Goal: Task Accomplishment & Management: Use online tool/utility

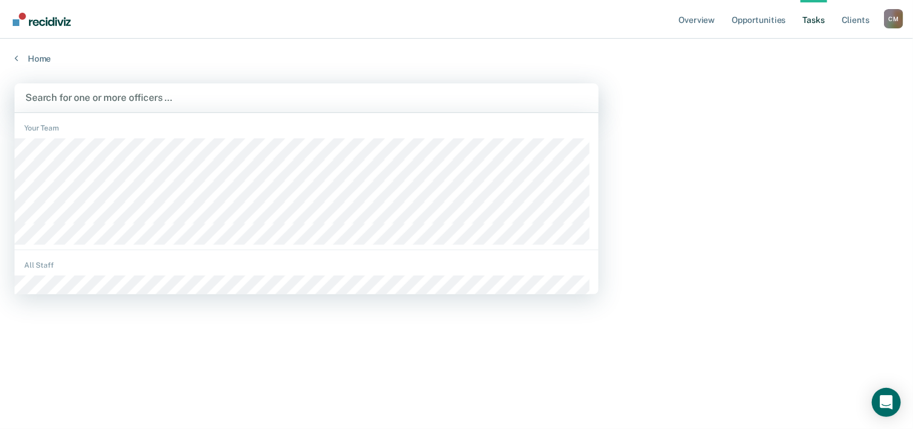
click at [228, 97] on div at bounding box center [306, 98] width 562 height 14
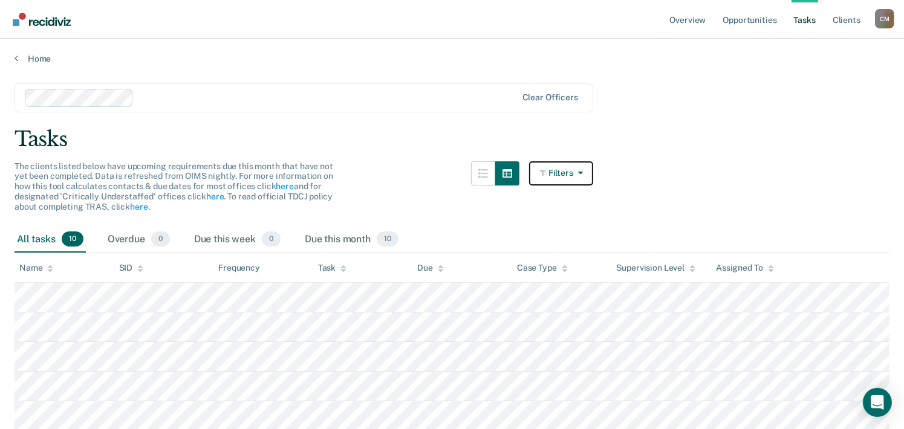
click at [558, 172] on button "Filters" at bounding box center [561, 173] width 64 height 24
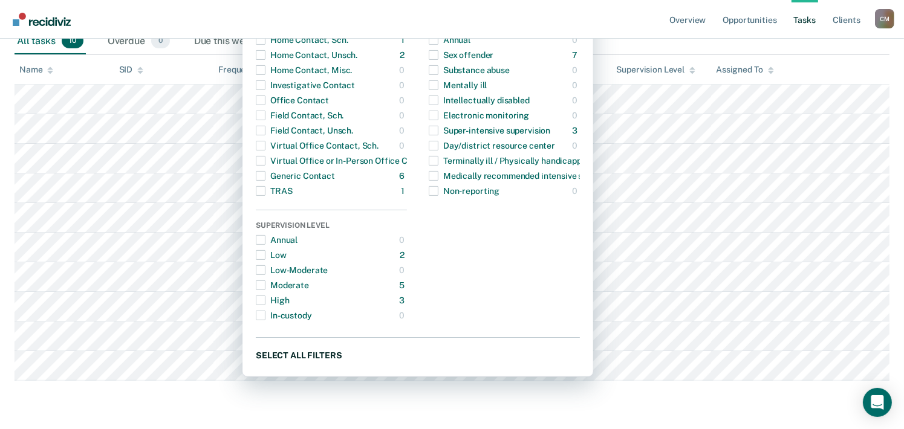
scroll to position [234, 0]
click at [315, 348] on button "Select all filters" at bounding box center [418, 355] width 324 height 15
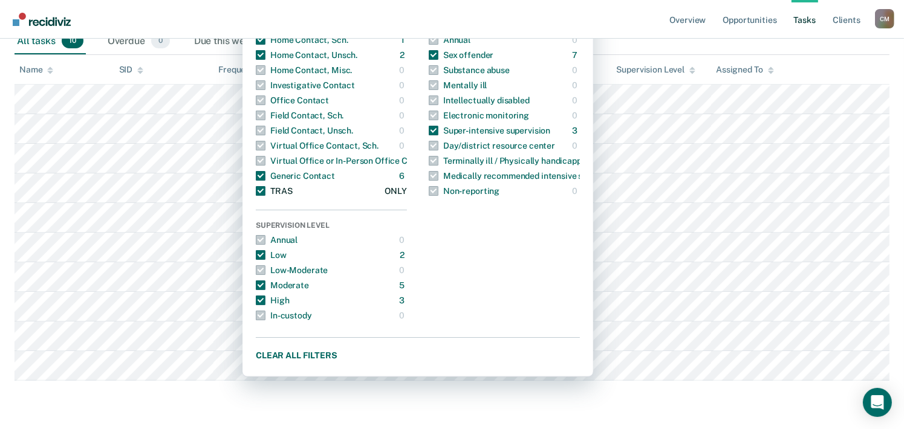
click at [265, 186] on span "button" at bounding box center [261, 191] width 10 height 10
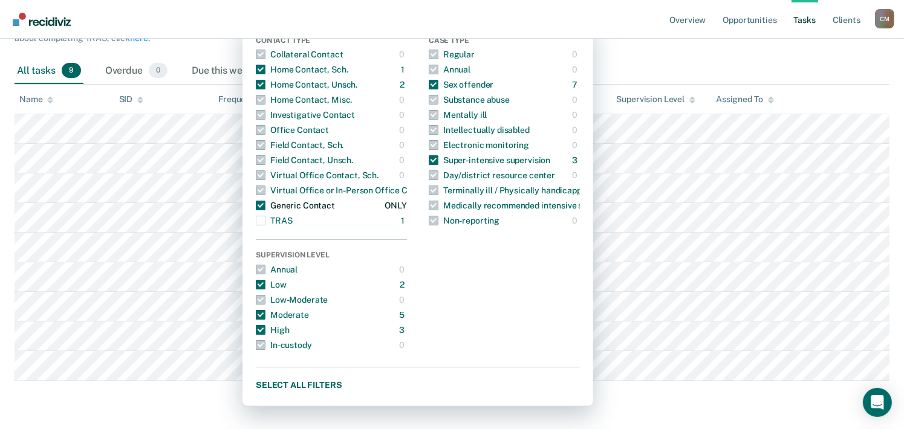
scroll to position [144, 0]
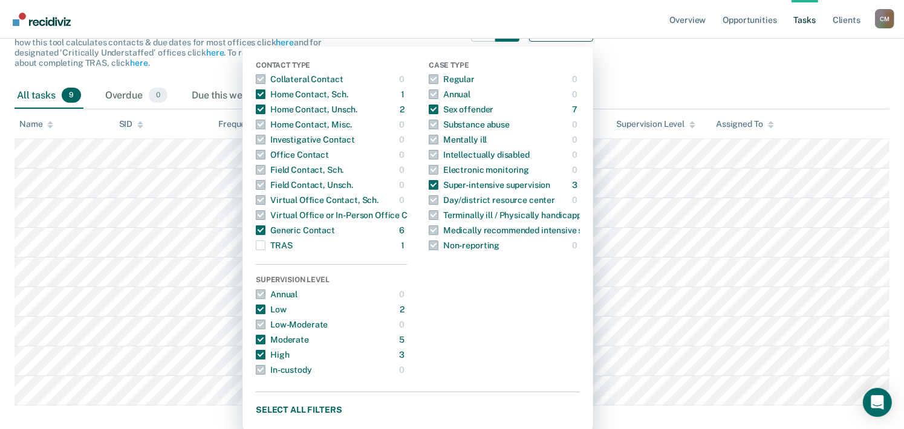
click at [385, 23] on nav "Overview Opportunities Tasks Client s [PERSON_NAME] C M Profile How it works Lo…" at bounding box center [452, 19] width 904 height 39
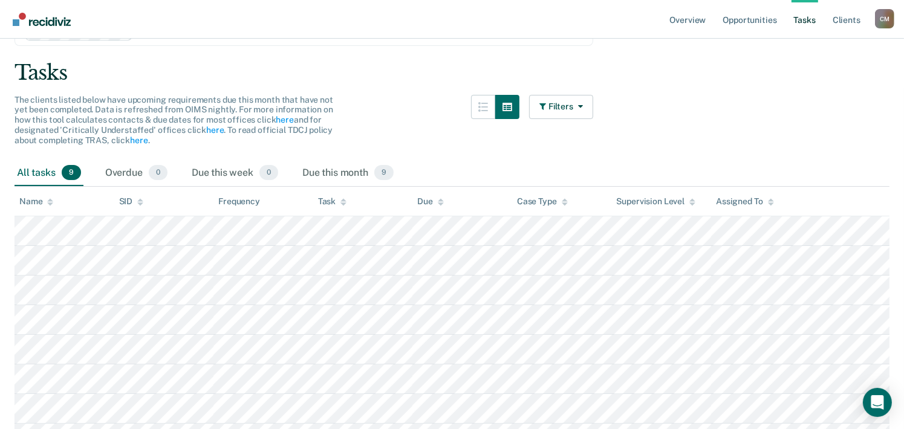
scroll to position [0, 0]
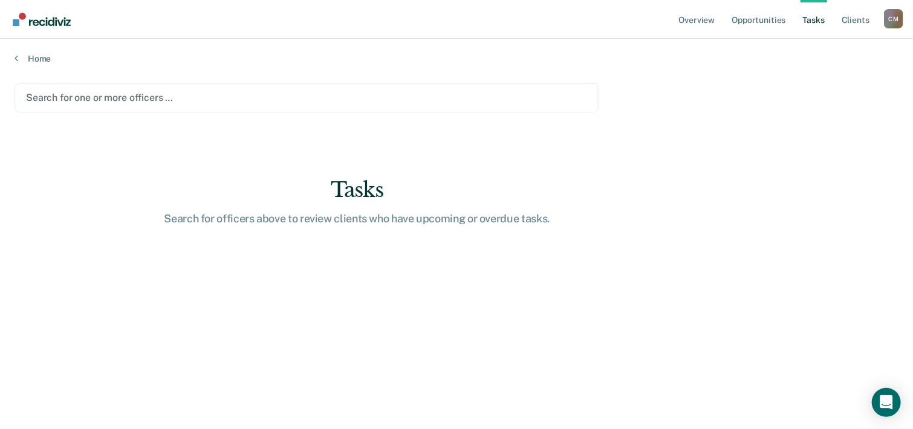
click at [226, 100] on div at bounding box center [306, 98] width 561 height 14
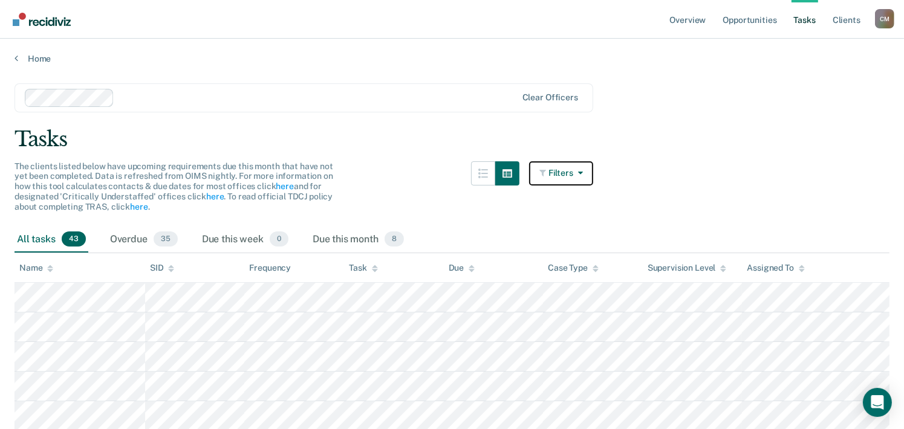
click at [554, 177] on button "Filters" at bounding box center [561, 173] width 64 height 24
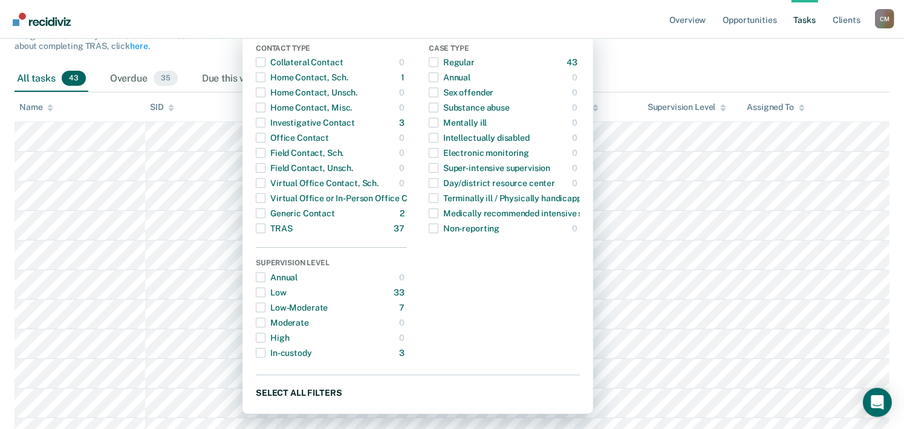
scroll to position [181, 0]
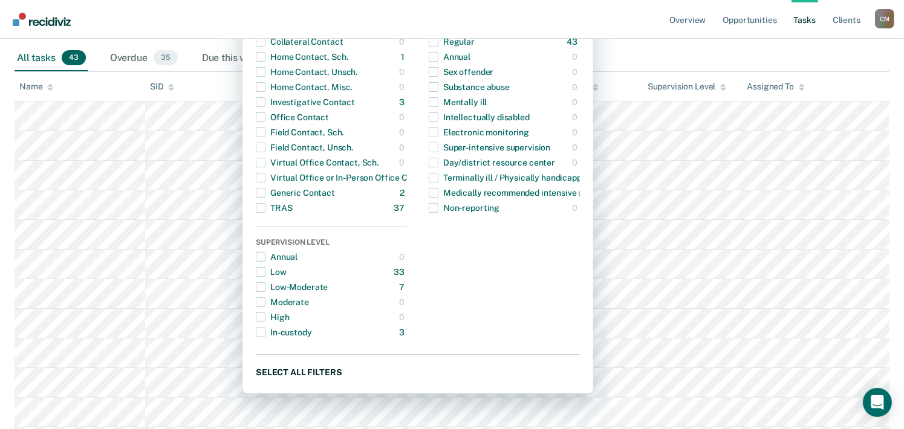
click at [310, 374] on button "Select all filters" at bounding box center [418, 372] width 324 height 15
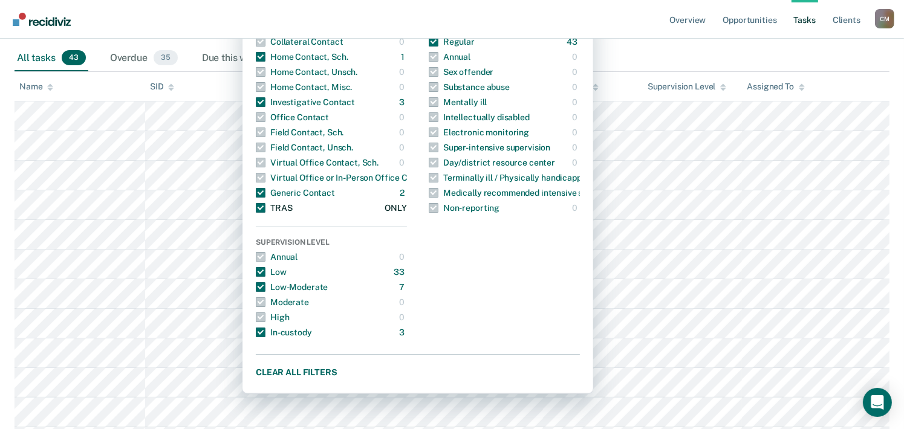
click at [265, 208] on span "button" at bounding box center [261, 208] width 10 height 10
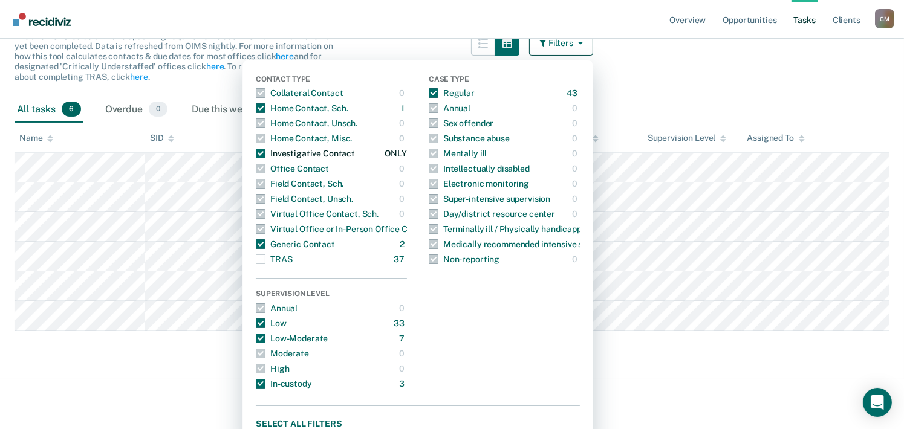
scroll to position [85, 0]
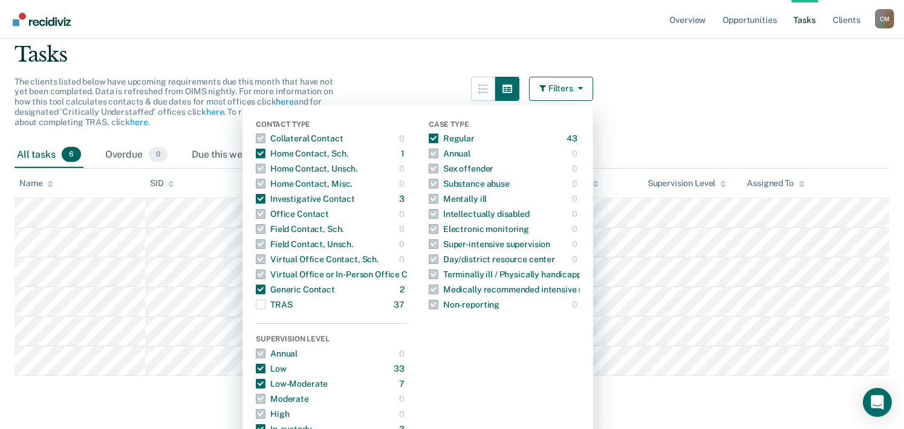
click at [342, 63] on div "Tasks" at bounding box center [452, 54] width 875 height 25
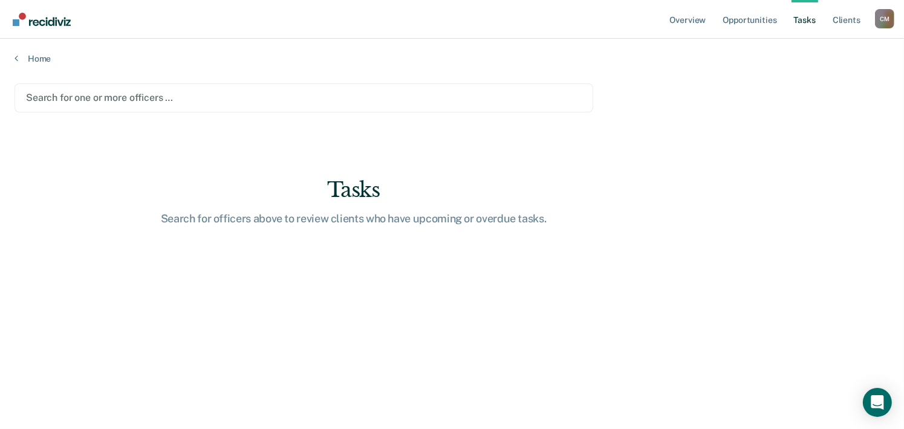
scroll to position [0, 0]
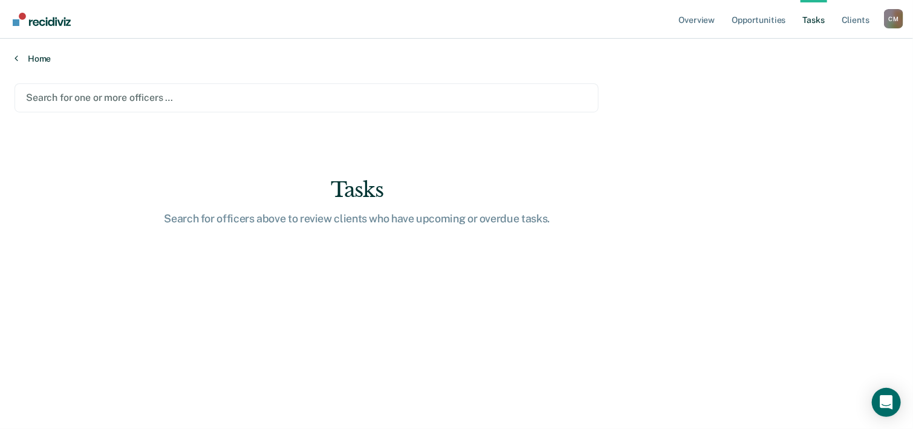
click at [16, 58] on icon at bounding box center [17, 58] width 4 height 10
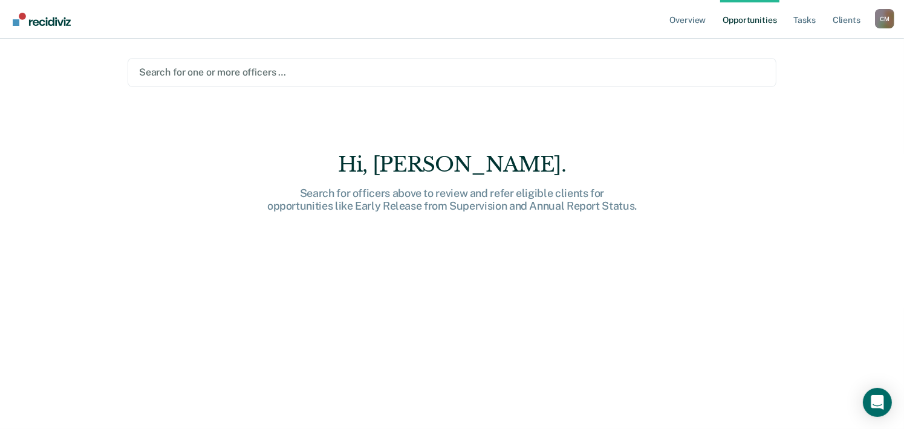
click at [208, 71] on div at bounding box center [452, 72] width 626 height 14
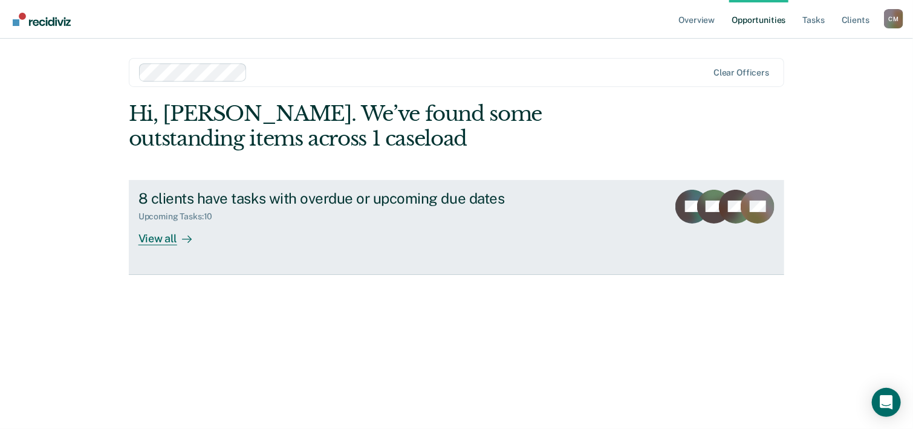
click at [152, 234] on div "View all" at bounding box center [172, 234] width 68 height 24
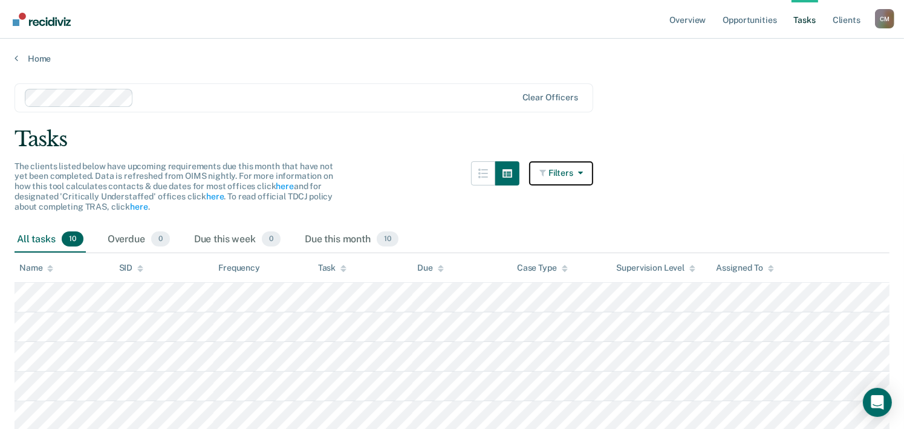
click at [546, 170] on icon "button" at bounding box center [543, 173] width 9 height 8
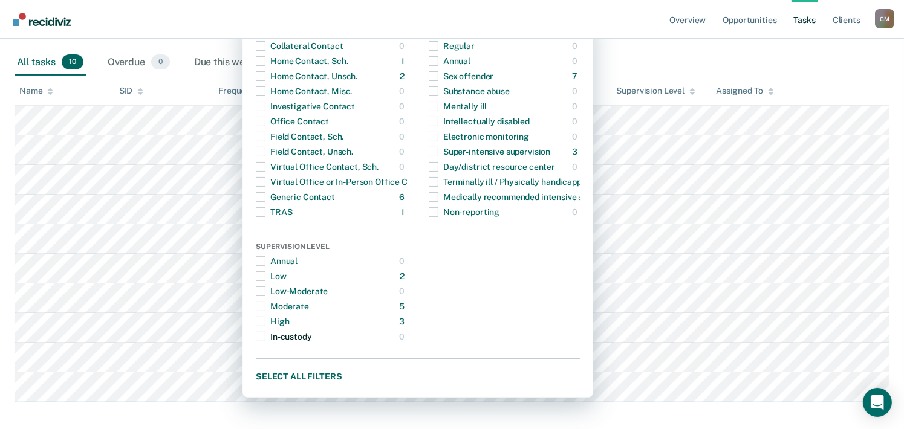
scroll to position [234, 0]
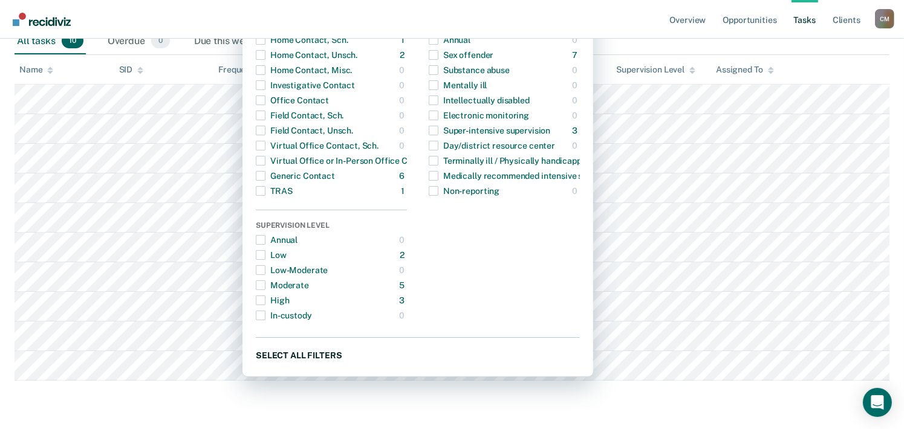
click at [305, 348] on button "Select all filters" at bounding box center [418, 355] width 324 height 15
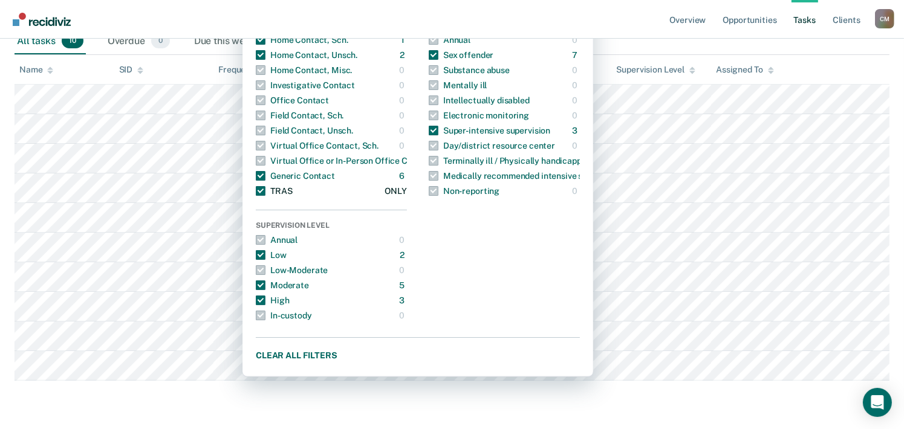
click at [265, 186] on span "button" at bounding box center [261, 191] width 10 height 10
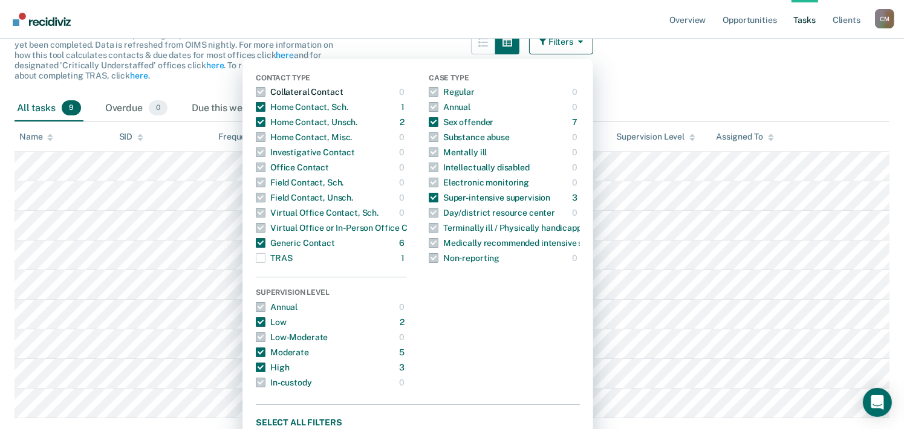
scroll to position [0, 0]
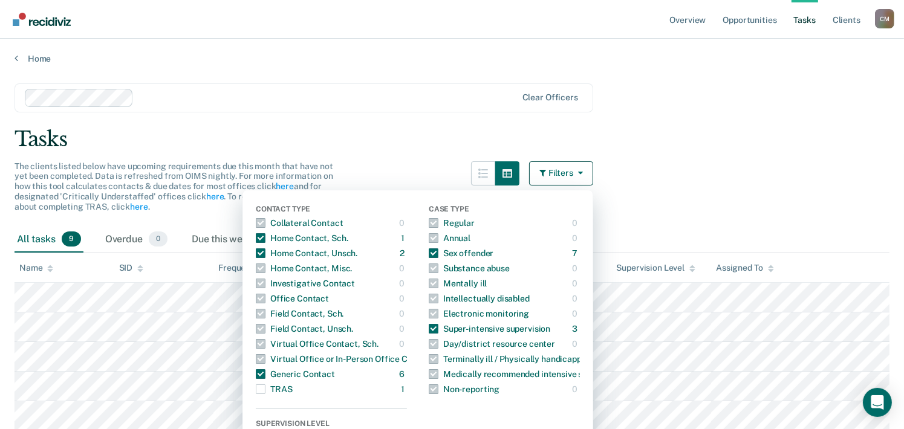
click at [401, 135] on div "Tasks" at bounding box center [452, 139] width 875 height 25
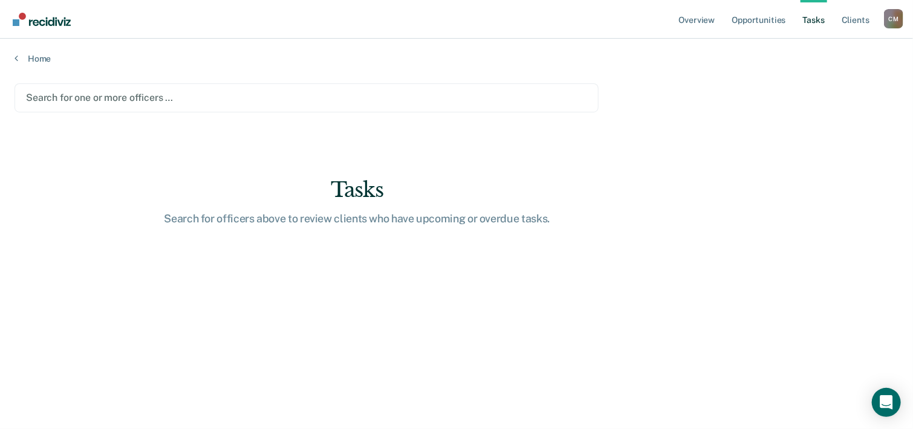
click at [195, 100] on div at bounding box center [306, 98] width 561 height 14
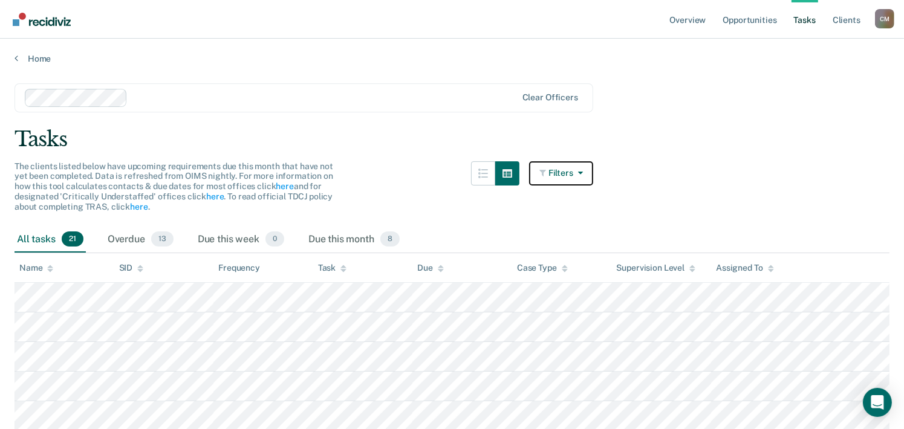
click at [556, 175] on button "Filters" at bounding box center [561, 173] width 64 height 24
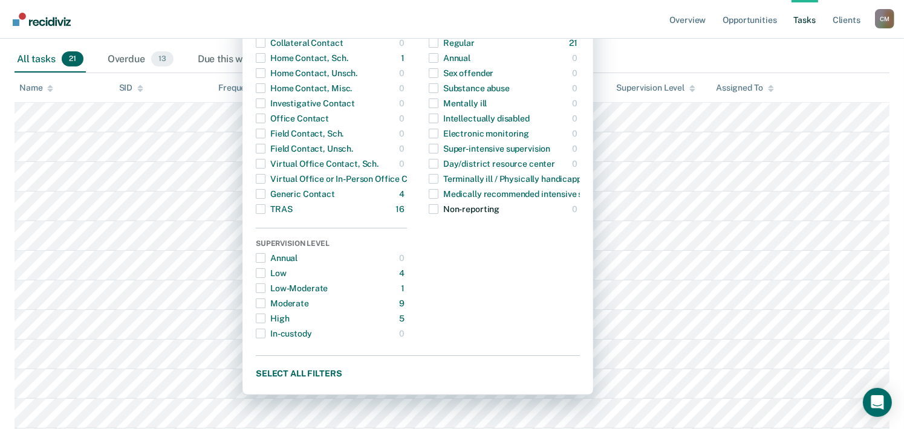
scroll to position [181, 0]
click at [304, 371] on button "Select all filters" at bounding box center [418, 372] width 324 height 15
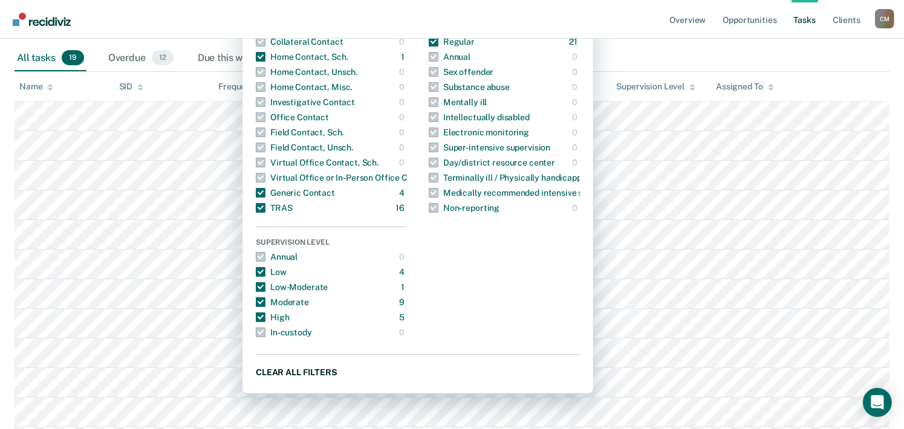
click at [304, 371] on button "Clear all filters" at bounding box center [418, 372] width 324 height 15
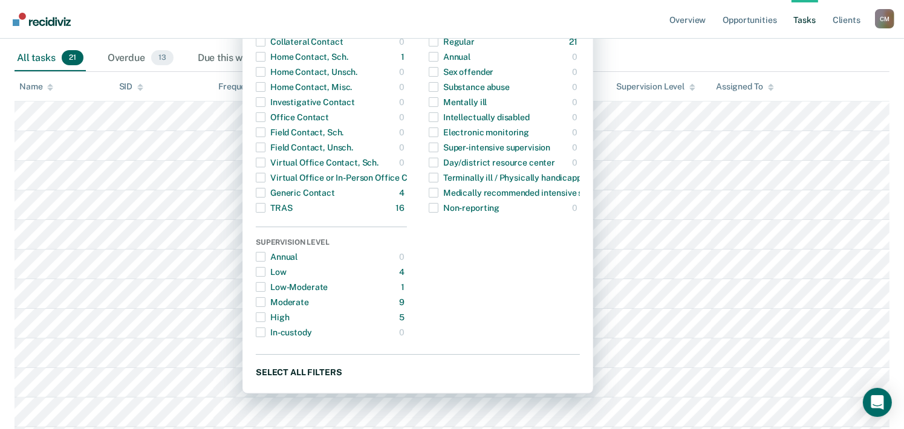
click at [319, 372] on button "Select all filters" at bounding box center [418, 372] width 324 height 15
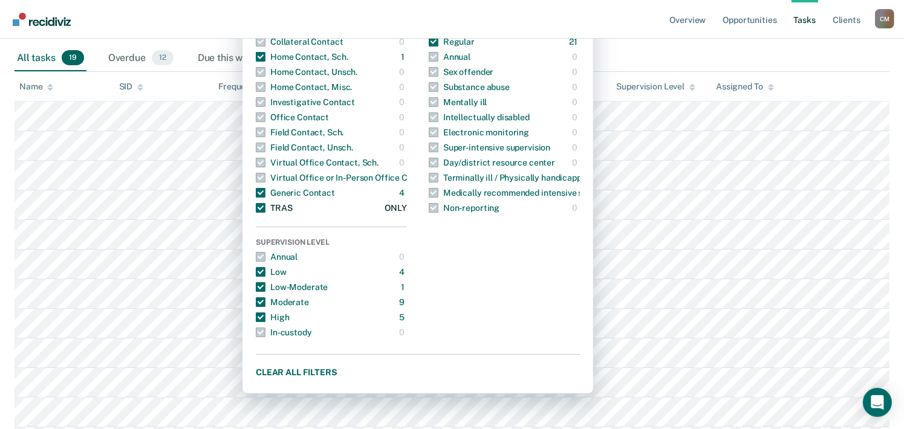
click at [265, 209] on span "button" at bounding box center [261, 208] width 10 height 10
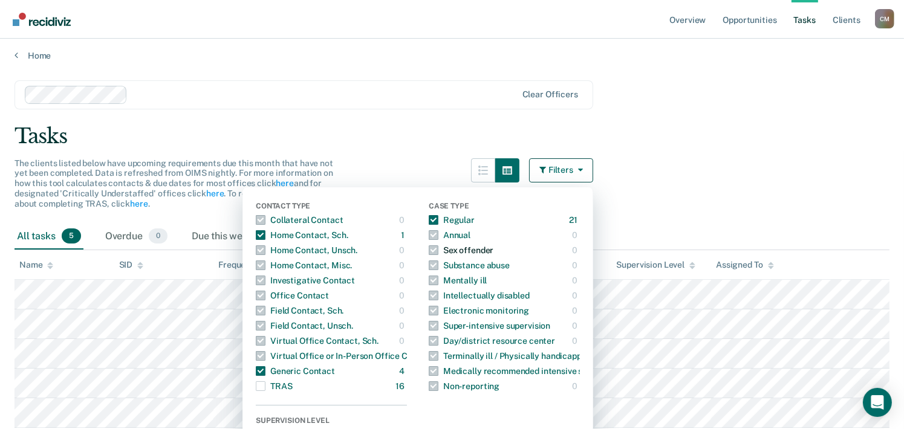
scroll to position [0, 0]
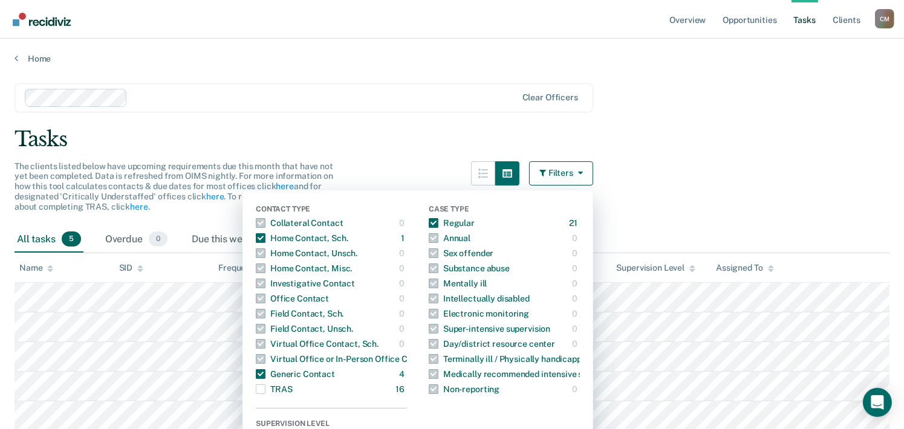
click at [428, 110] on div "Clear officers" at bounding box center [304, 97] width 579 height 29
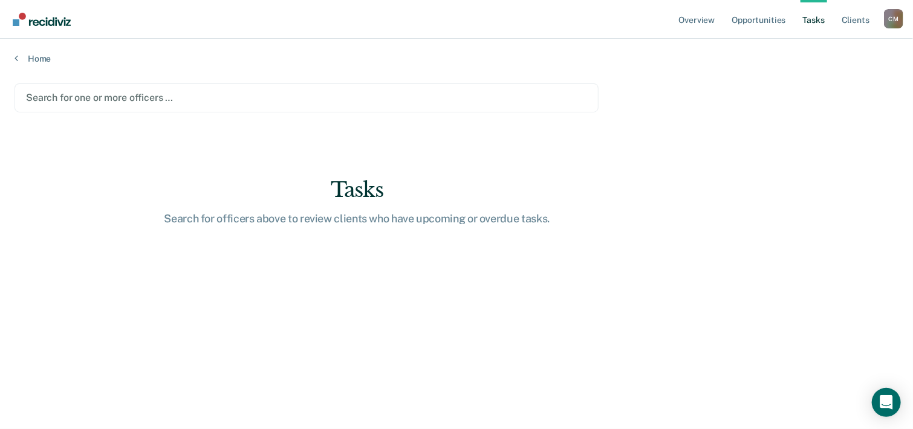
click at [249, 96] on div at bounding box center [306, 98] width 561 height 14
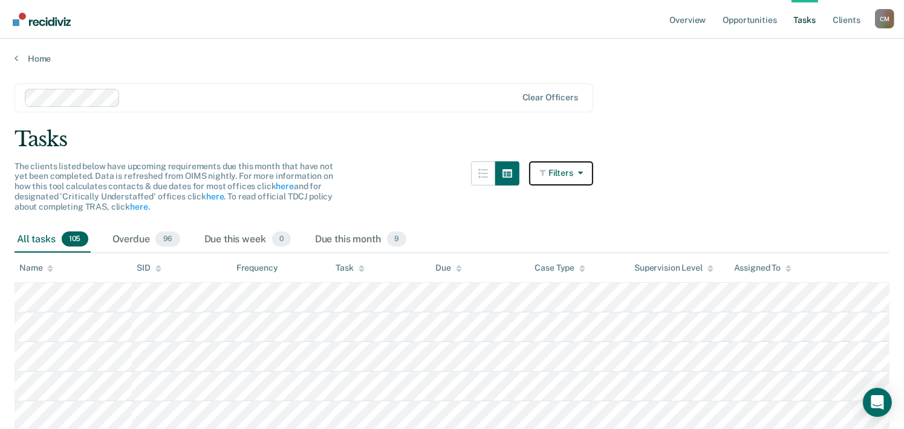
click at [564, 177] on button "Filters" at bounding box center [561, 173] width 64 height 24
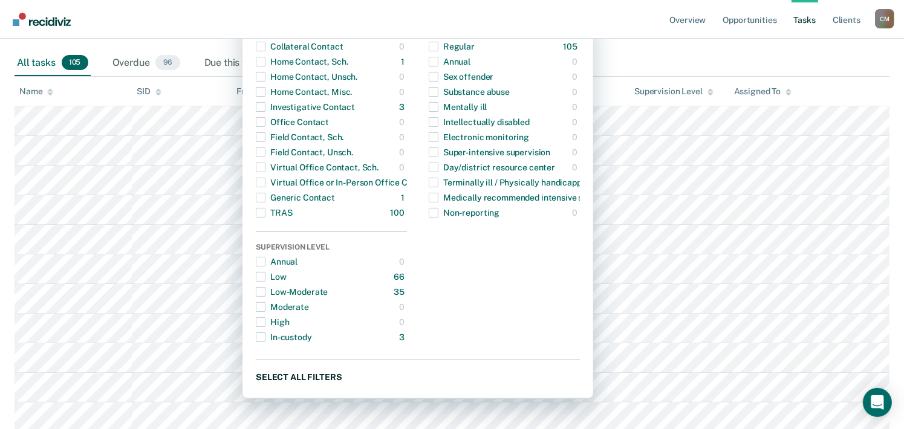
scroll to position [242, 0]
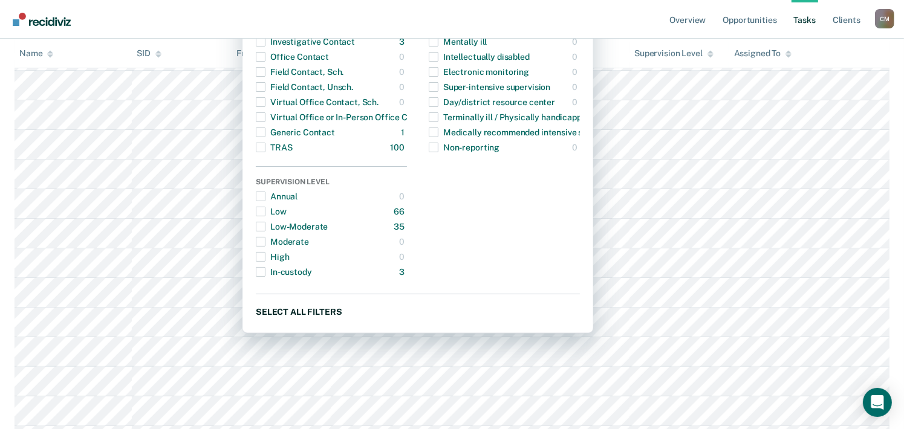
click at [325, 313] on button "Select all filters" at bounding box center [418, 311] width 324 height 15
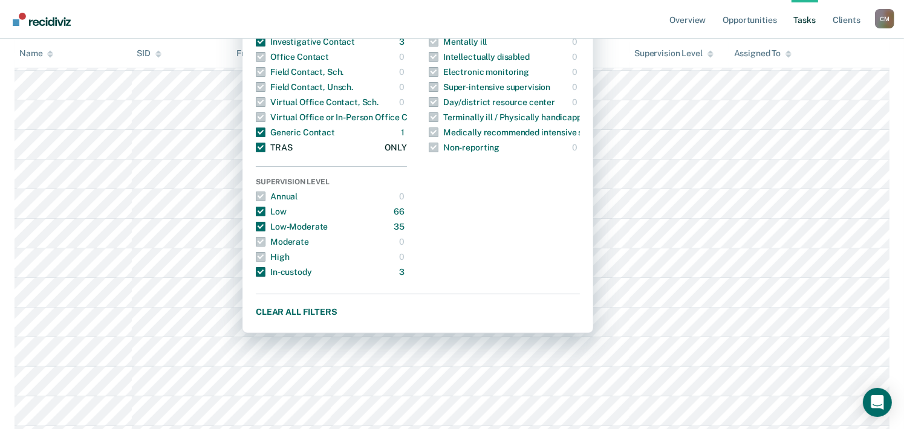
click at [265, 148] on span "button" at bounding box center [261, 148] width 10 height 10
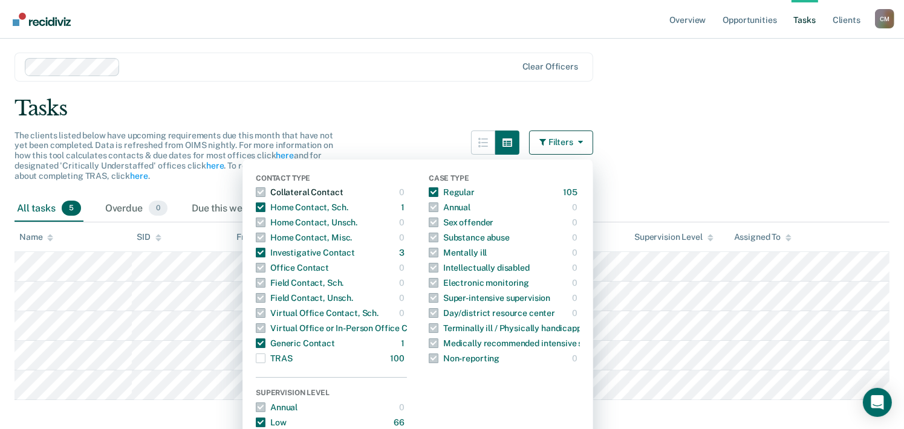
scroll to position [24, 0]
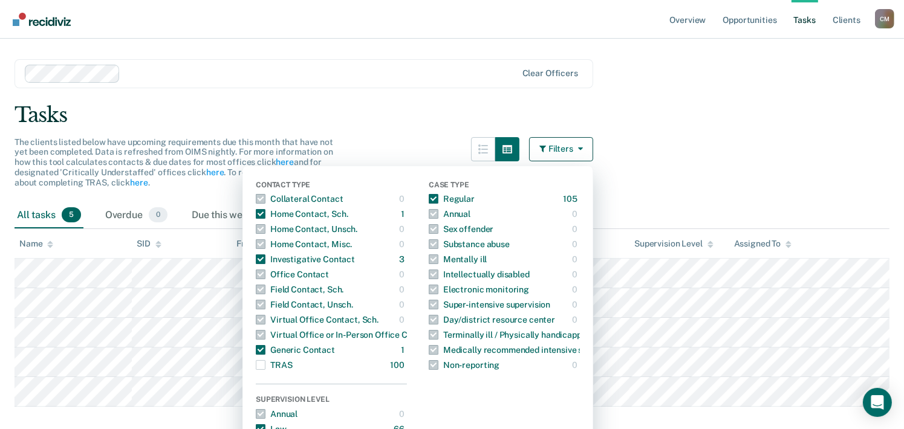
click at [411, 118] on div "Tasks" at bounding box center [452, 115] width 875 height 25
